Goal: Use online tool/utility: Use online tool/utility

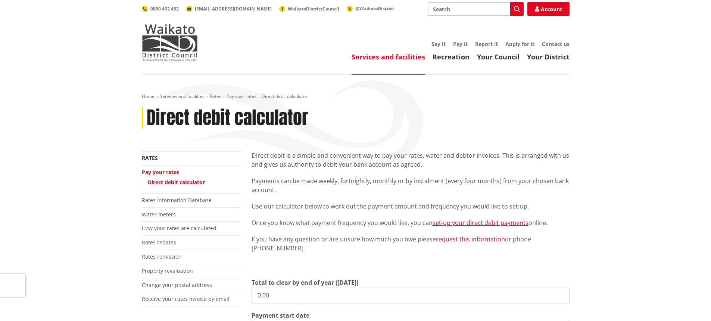
scroll to position [75, 0]
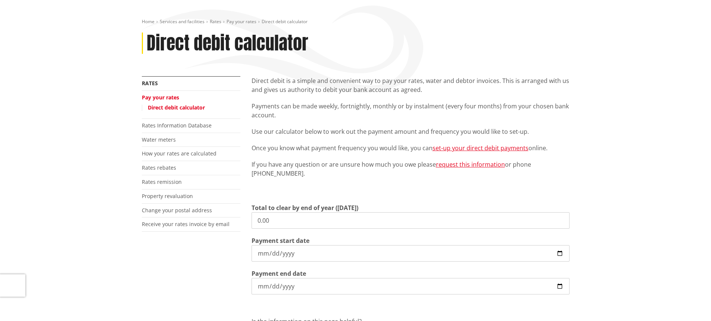
click at [99, 210] on div "Home Services and facilities Rates Pay your rates Direct debit calculator Direc…" at bounding box center [355, 206] width 711 height 413
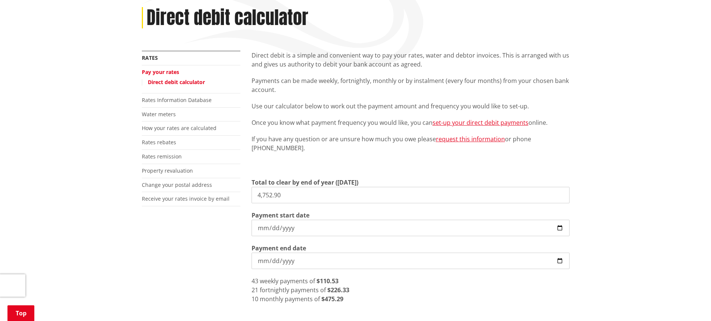
scroll to position [112, 0]
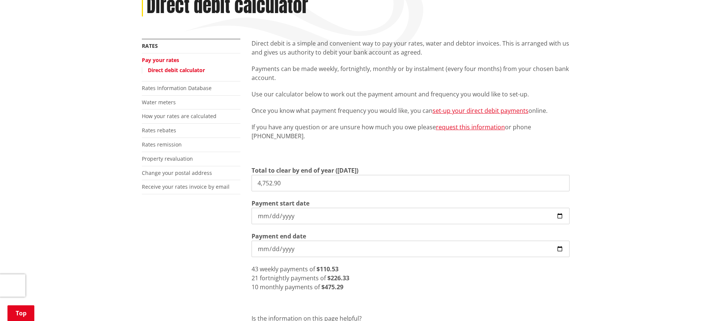
click at [219, 246] on div "More from this section Rates Pay your rates Direct debit calculator Rates Infor…" at bounding box center [355, 209] width 439 height 341
drag, startPoint x: 297, startPoint y: 174, endPoint x: 298, endPoint y: 179, distance: 4.9
click at [297, 175] on div "Total to clear by end of year ([DATE]) 4,752.90" at bounding box center [410, 178] width 318 height 25
drag, startPoint x: 299, startPoint y: 181, endPoint x: 213, endPoint y: 168, distance: 86.5
click at [216, 168] on div "More from this section Rates Pay your rates Direct debit calculator Rates Infor…" at bounding box center [355, 209] width 439 height 341
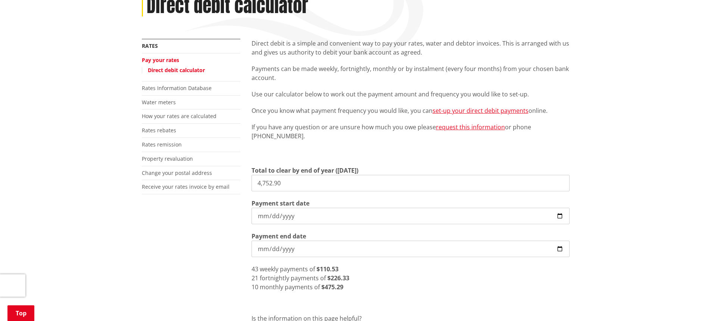
type input "4"
type input "9,497.50"
click at [285, 251] on input "[DATE]" at bounding box center [410, 248] width 318 height 16
type input "[DATE]"
click at [446, 296] on div "Direct debit is a simple and convenient way to pay your rates, water and debtor…" at bounding box center [410, 209] width 329 height 341
